Goal: Transaction & Acquisition: Subscribe to service/newsletter

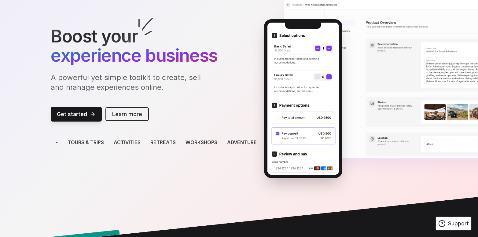
scroll to position [62, 0]
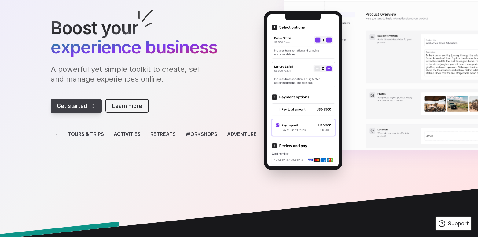
click at [72, 109] on span "Get started" at bounding box center [72, 106] width 30 height 9
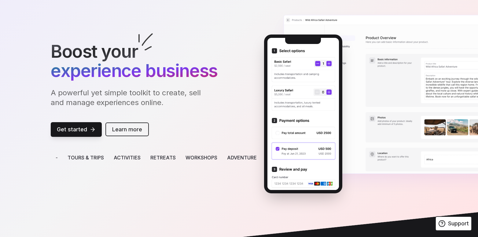
scroll to position [39, 0]
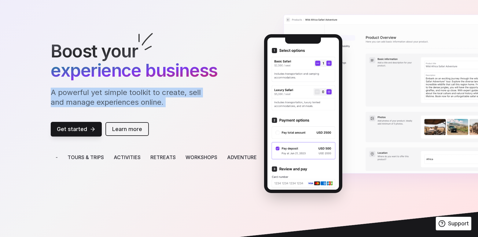
drag, startPoint x: 47, startPoint y: 94, endPoint x: 170, endPoint y: 109, distance: 124.5
click at [170, 109] on div "Boost your experience business A powerful yet simple toolkit to create, sell an…" at bounding box center [239, 113] width 392 height 159
click at [170, 109] on div "Boost your experience business A powerful yet simple toolkit to create, sell an…" at bounding box center [154, 113] width 206 height 159
